Goal: Task Accomplishment & Management: Complete application form

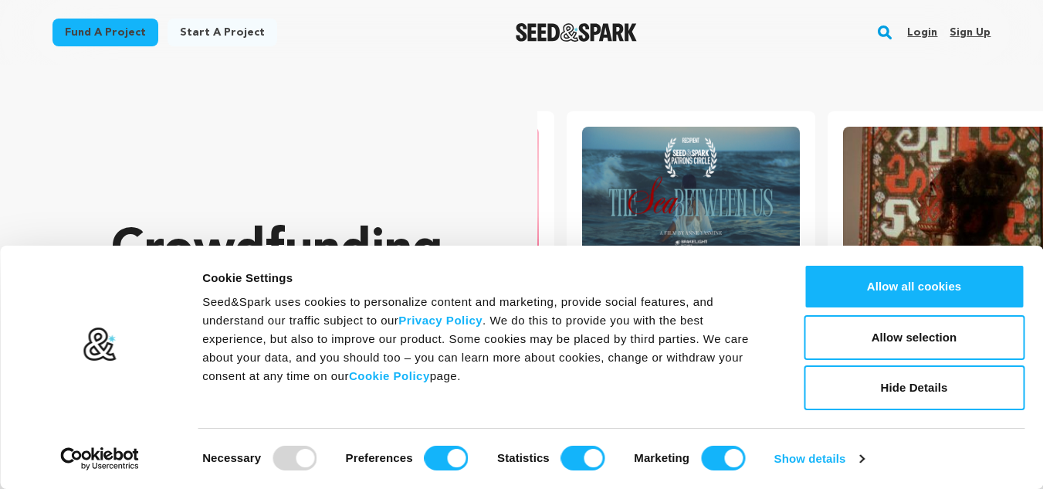
scroll to position [0, 273]
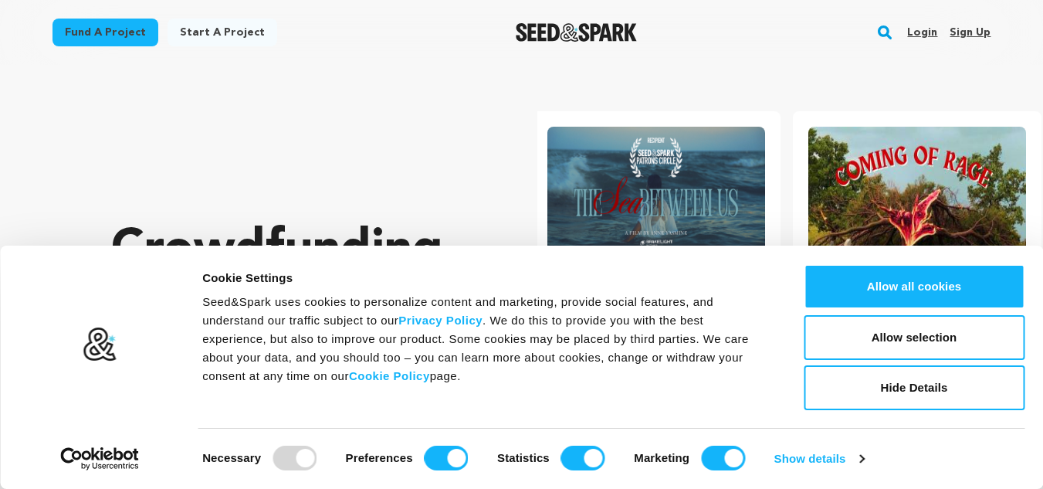
scroll to position [0, 273]
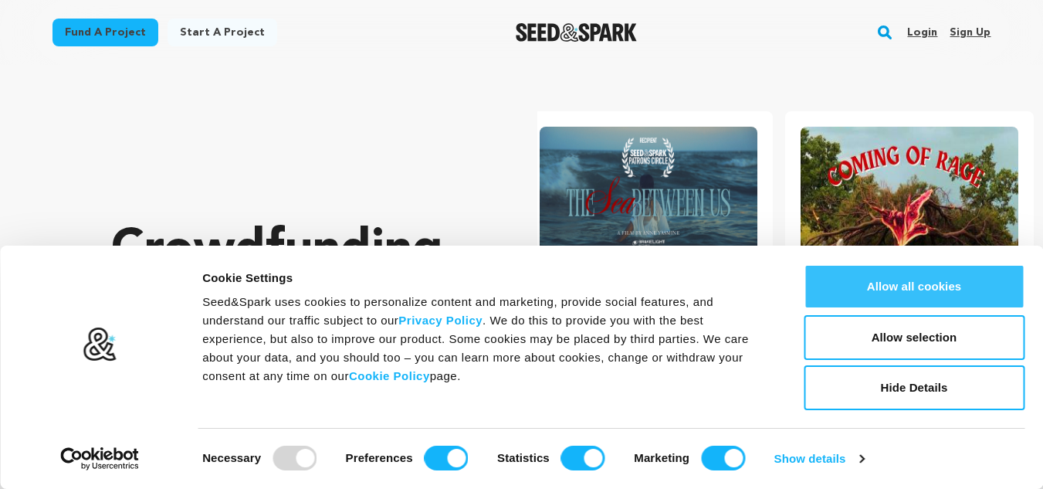
click at [914, 297] on button "Allow all cookies" at bounding box center [914, 286] width 221 height 45
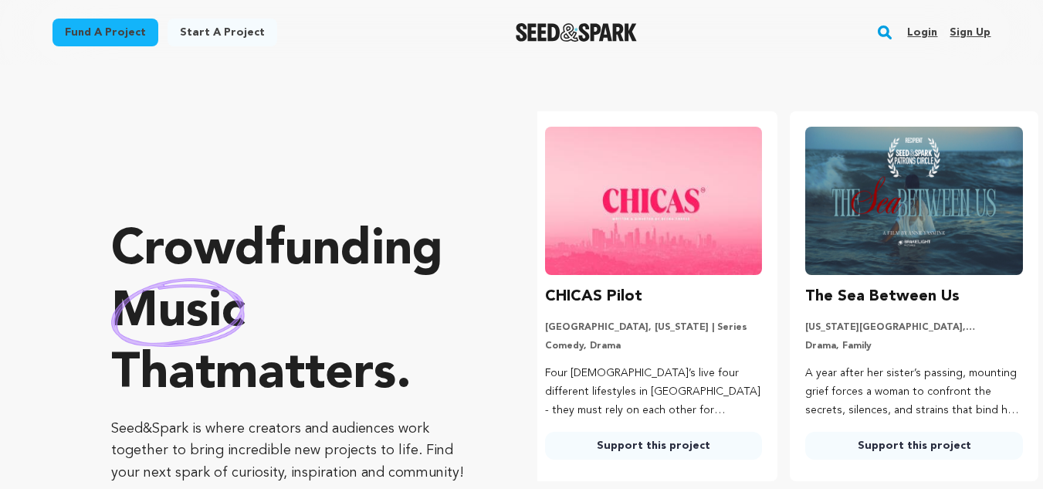
scroll to position [0, 0]
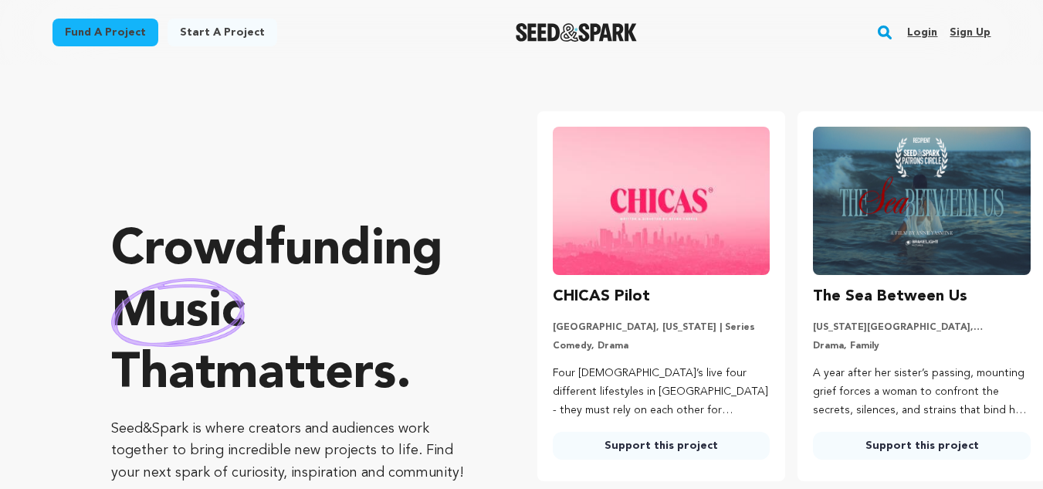
click at [966, 26] on link "Sign up" at bounding box center [970, 32] width 41 height 25
